Goal: Information Seeking & Learning: Learn about a topic

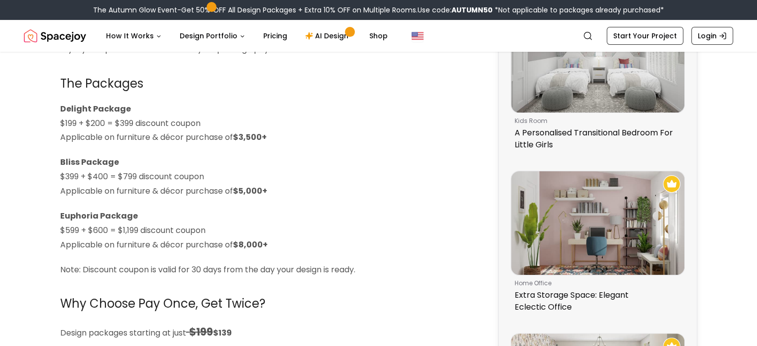
scroll to position [205, 0]
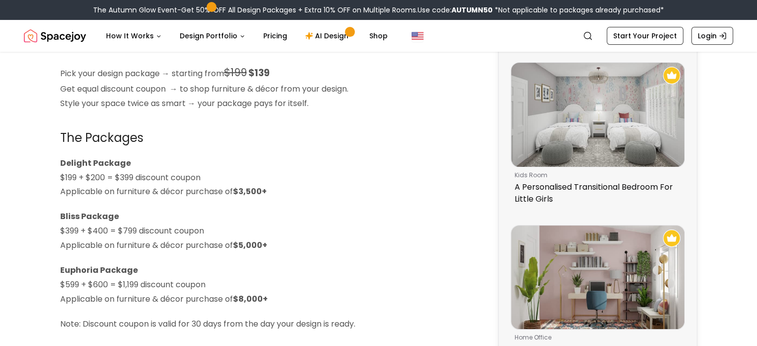
click at [281, 189] on p "Delight Package $199 + $200 = $399 discount coupon Applicable on furniture & dé…" at bounding box center [266, 177] width 412 height 43
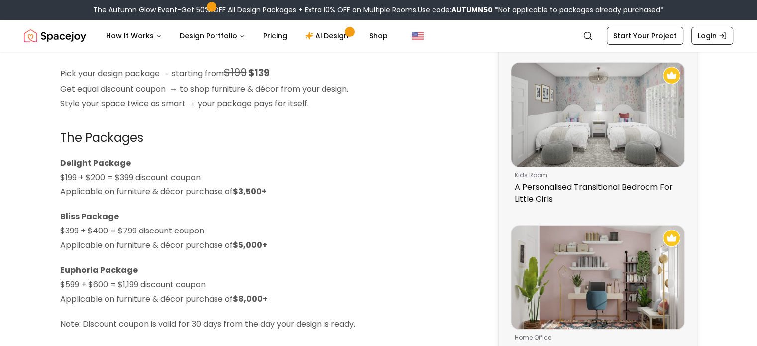
click at [281, 189] on p "Delight Package $199 + $200 = $399 discount coupon Applicable on furniture & dé…" at bounding box center [266, 177] width 412 height 43
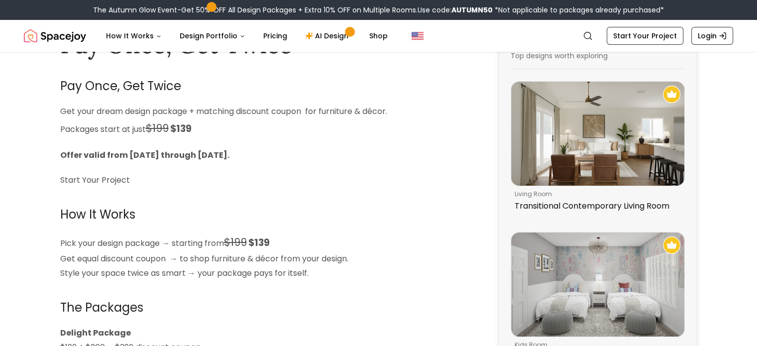
scroll to position [0, 0]
